Goal: Information Seeking & Learning: Learn about a topic

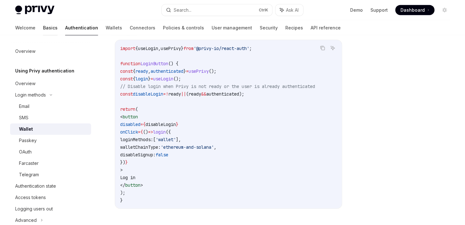
click at [43, 24] on link "Basics" at bounding box center [50, 27] width 15 height 15
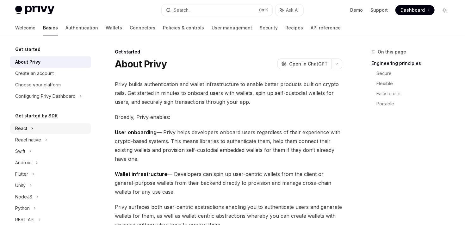
click at [34, 129] on div "React" at bounding box center [50, 128] width 81 height 11
click at [52, 176] on div "Advanced" at bounding box center [50, 173] width 81 height 11
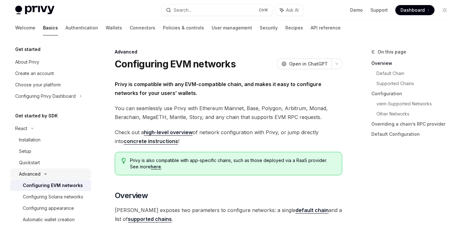
scroll to position [55, 0]
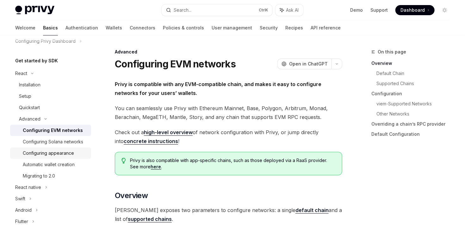
type textarea "*"
click at [63, 130] on div "Configuring EVM networks" at bounding box center [53, 131] width 60 height 8
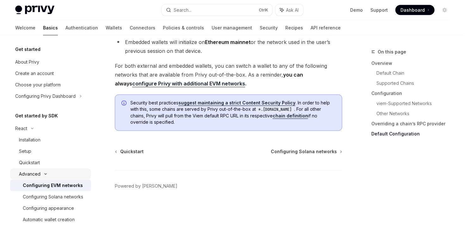
scroll to position [31, 0]
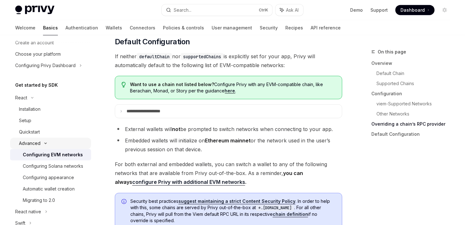
scroll to position [1572, 0]
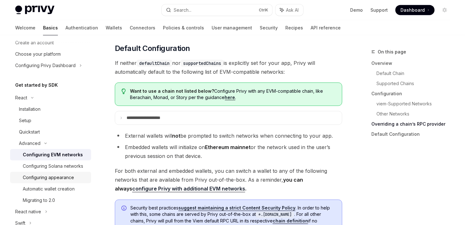
click at [59, 181] on div "Configuring appearance" at bounding box center [48, 178] width 51 height 8
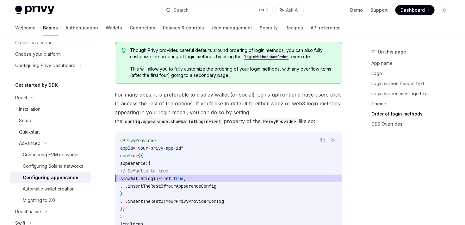
scroll to position [1305, 0]
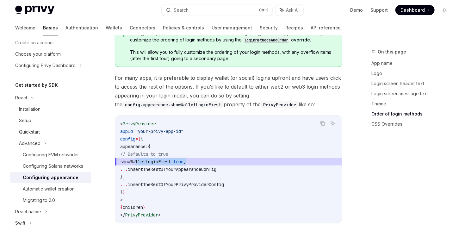
drag, startPoint x: 210, startPoint y: 135, endPoint x: 136, endPoint y: 138, distance: 74.4
click at [136, 158] on span "showWalletLoginFirst: true ," at bounding box center [228, 162] width 217 height 8
copy span "showWalletLoginFirst: true ,"
click at [76, 193] on div "Automatic wallet creation" at bounding box center [55, 189] width 65 height 8
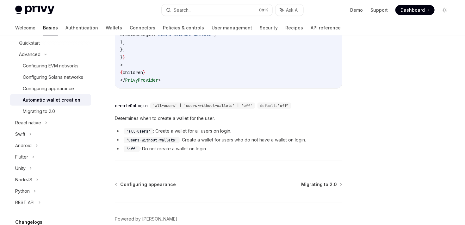
scroll to position [123, 0]
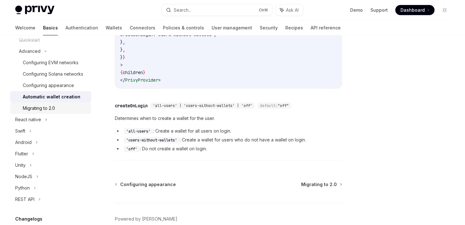
click at [67, 112] on div "Migrating to 2.0" at bounding box center [55, 108] width 65 height 8
type textarea "*"
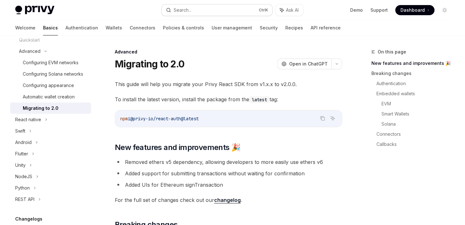
click at [188, 14] on button "Search... Ctrl K" at bounding box center [217, 9] width 110 height 11
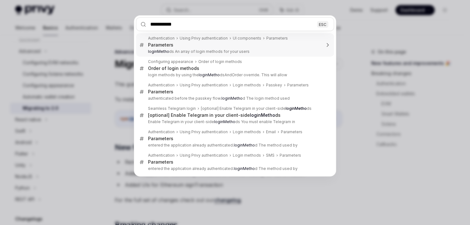
type input "**********"
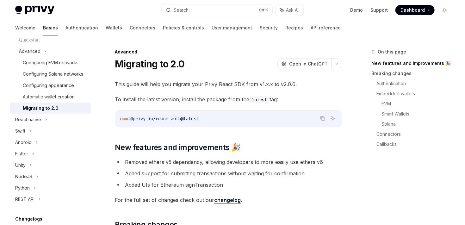
type textarea "*"
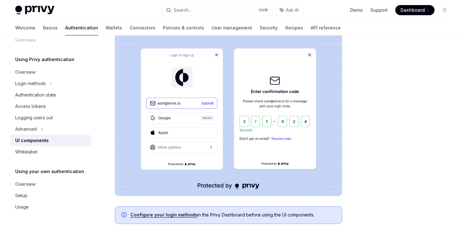
scroll to position [123, 0]
